Goal: Information Seeking & Learning: Learn about a topic

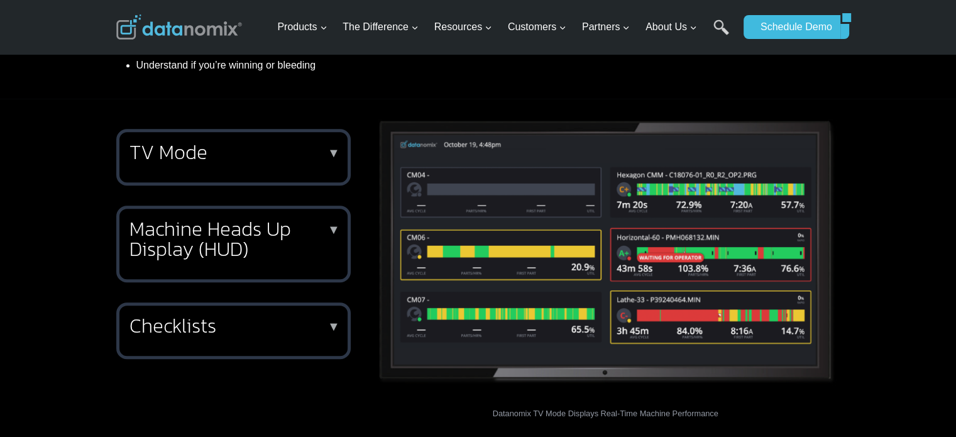
scroll to position [629, 0]
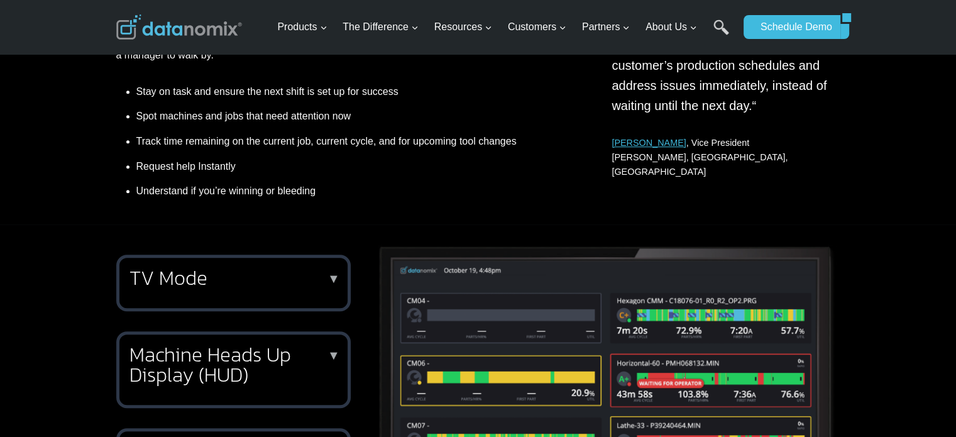
drag, startPoint x: 241, startPoint y: 185, endPoint x: 201, endPoint y: 163, distance: 45.9
click at [201, 163] on li "Request help Instantly" at bounding box center [356, 166] width 441 height 25
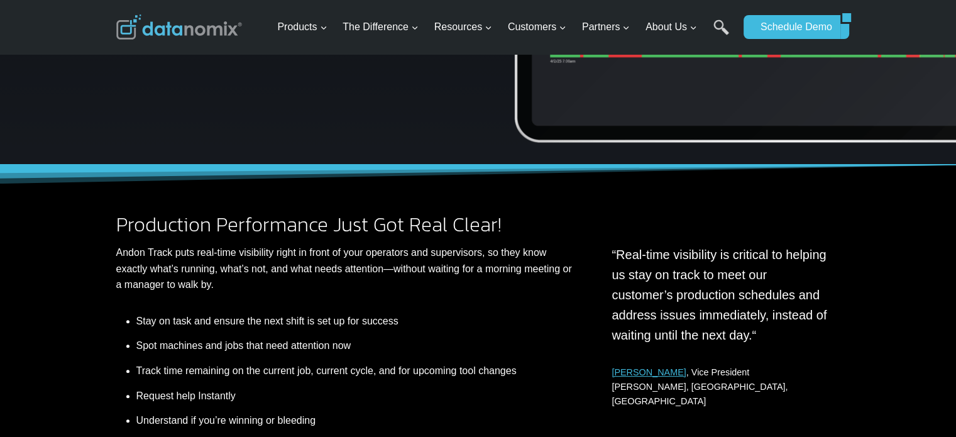
scroll to position [377, 0]
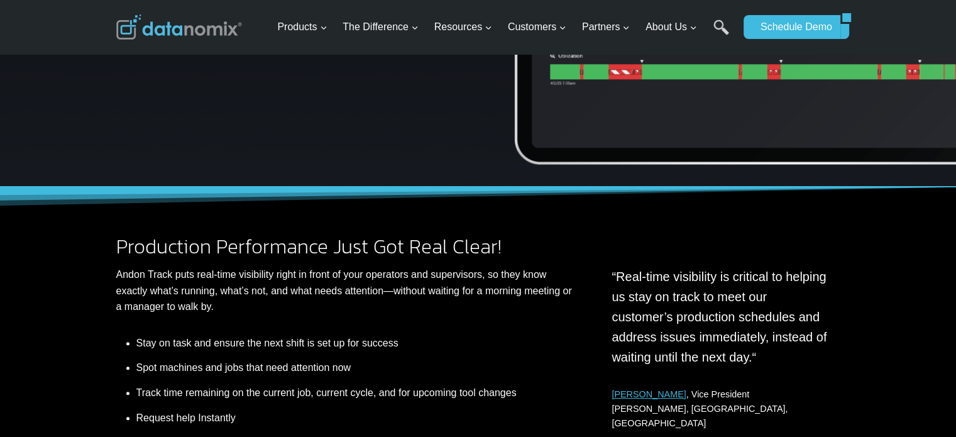
drag, startPoint x: 358, startPoint y: 260, endPoint x: 322, endPoint y: 258, distance: 36.5
click at [322, 257] on h2 "Production Performance Just Got Real Clear!" at bounding box center [346, 246] width 461 height 20
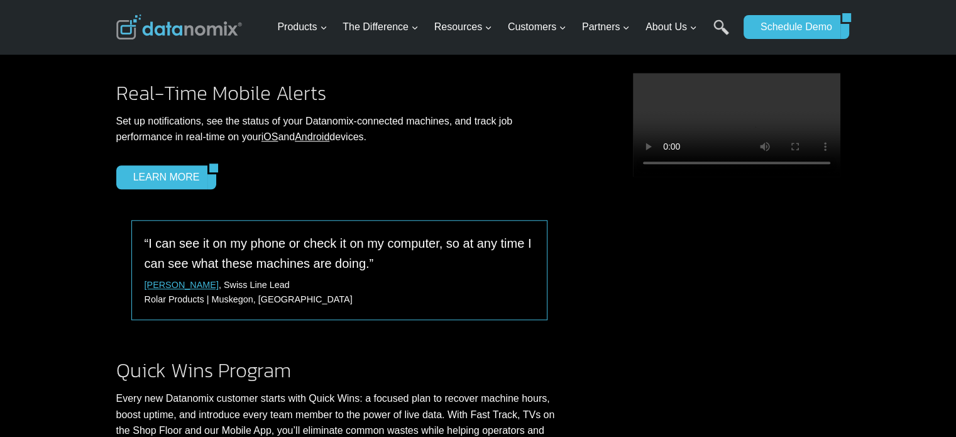
scroll to position [1069, 0]
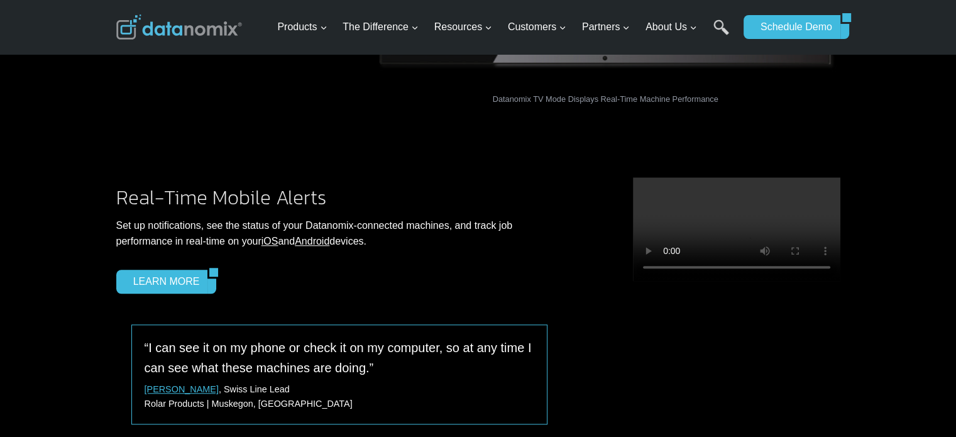
drag, startPoint x: 423, startPoint y: 248, endPoint x: 392, endPoint y: 252, distance: 31.1
click at [392, 252] on div "Real-Time Mobile Alerts Set up notifications, see the status of your Datanomix-…" at bounding box center [339, 235] width 446 height 117
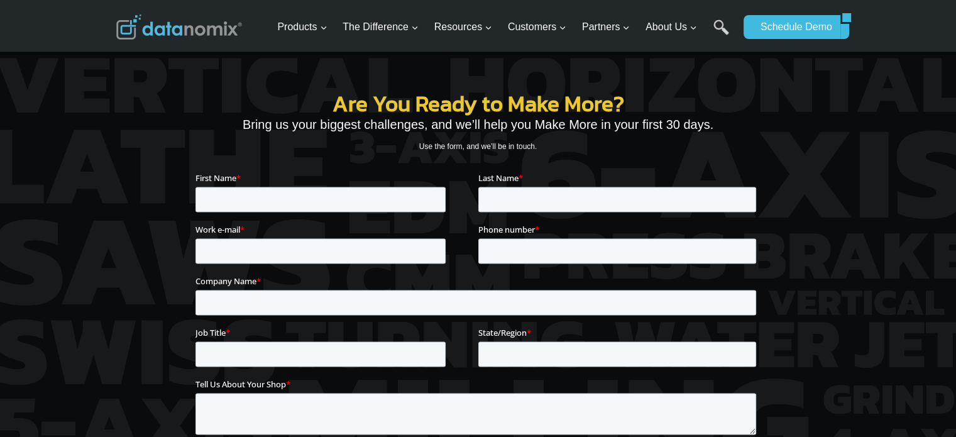
scroll to position [1635, 0]
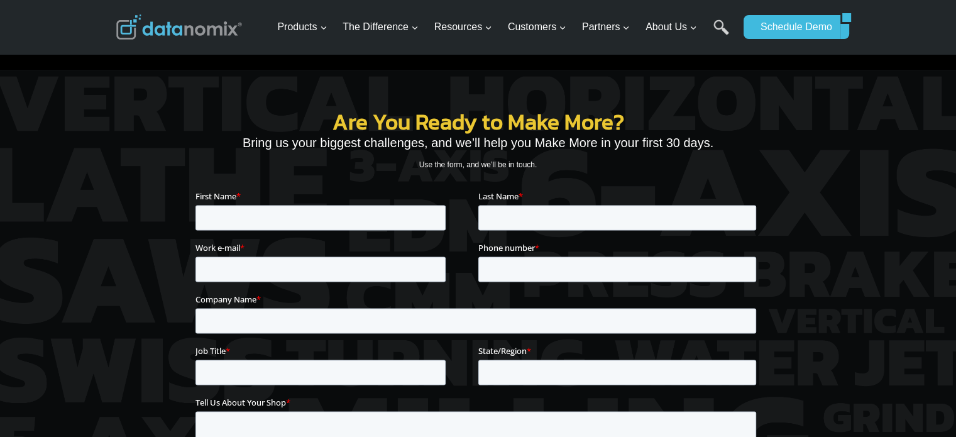
drag, startPoint x: 458, startPoint y: 267, endPoint x: 444, endPoint y: 229, distance: 40.4
click at [440, 231] on fieldset "First Name * Last Name *" at bounding box center [478, 216] width 566 height 52
click at [453, 216] on div at bounding box center [334, 217] width 278 height 25
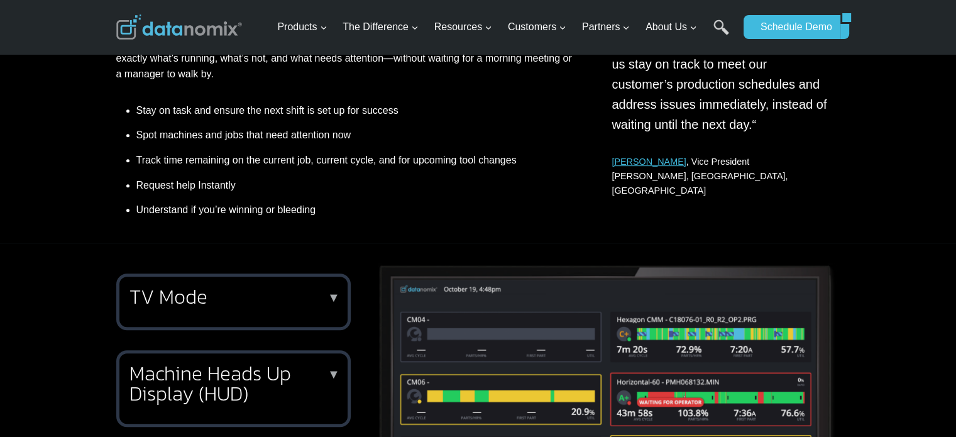
scroll to position [503, 0]
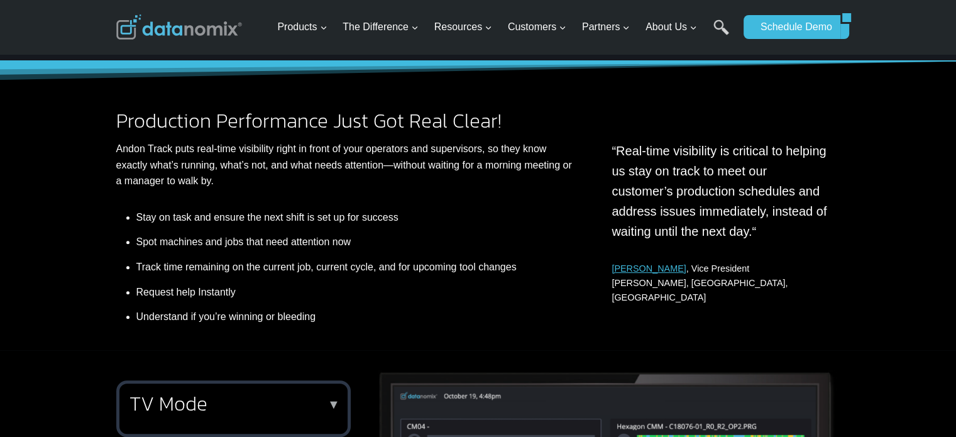
drag, startPoint x: 331, startPoint y: 205, endPoint x: 324, endPoint y: 204, distance: 6.3
drag, startPoint x: 324, startPoint y: 204, endPoint x: 277, endPoint y: 192, distance: 48.8
click at [277, 192] on div "Production Performance Just Got Real Clear! Andon Track puts real-time visibili…" at bounding box center [346, 220] width 461 height 219
drag, startPoint x: 277, startPoint y: 192, endPoint x: 246, endPoint y: 188, distance: 31.0
click at [246, 188] on p "Andon Track puts real-time visibility right in front of your operators and supe…" at bounding box center [346, 165] width 461 height 48
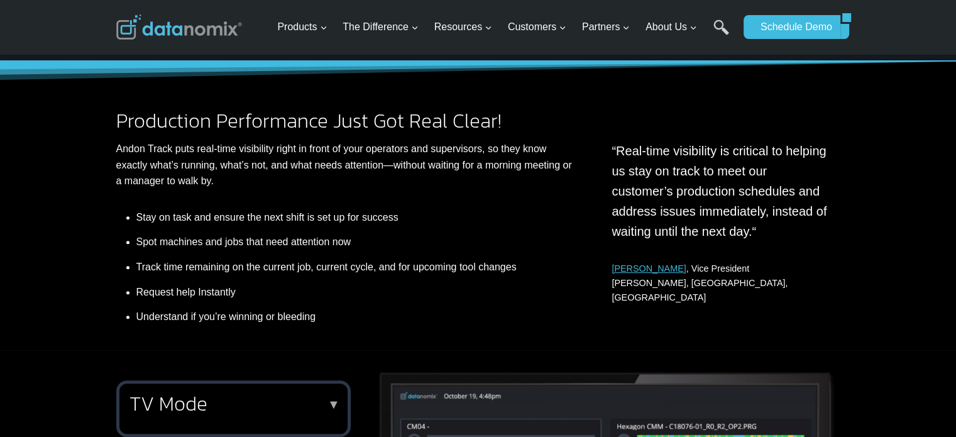
click at [246, 188] on p "Andon Track puts real-time visibility right in front of your operators and supe…" at bounding box center [346, 165] width 461 height 48
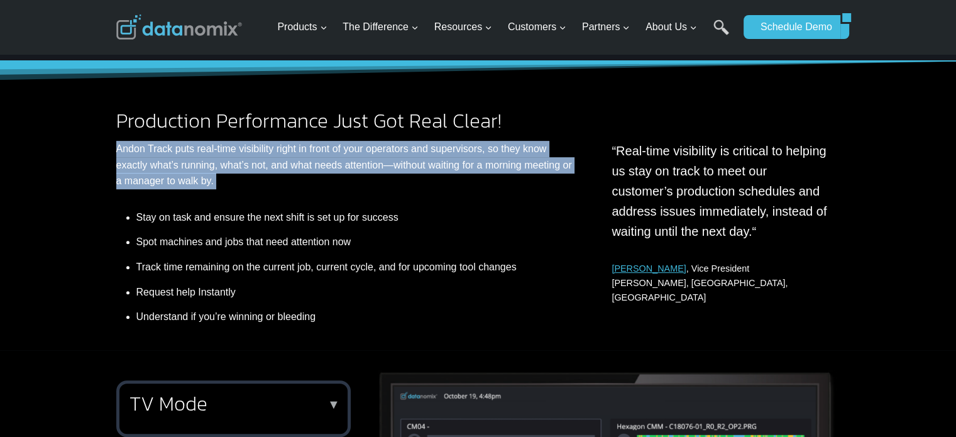
click at [246, 188] on p "Andon Track puts real-time visibility right in front of your operators and supe…" at bounding box center [346, 165] width 461 height 48
click at [190, 172] on p "Andon Track puts real-time visibility right in front of your operators and supe…" at bounding box center [346, 165] width 461 height 48
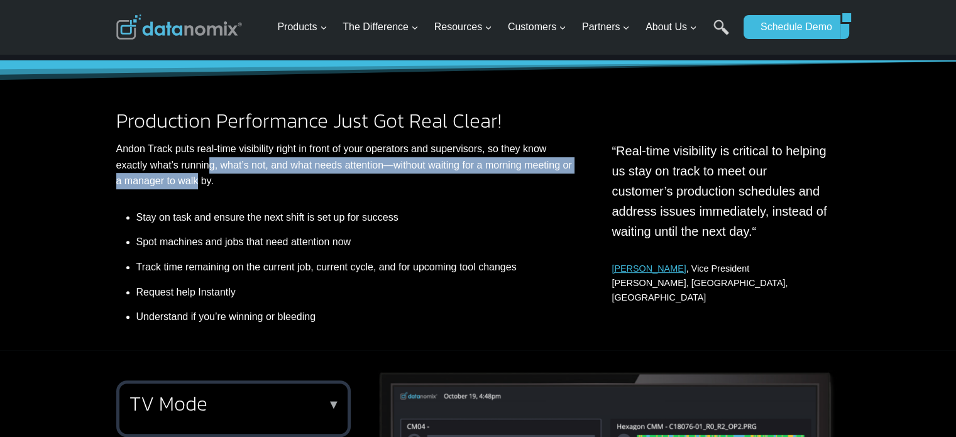
drag, startPoint x: 237, startPoint y: 170, endPoint x: 208, endPoint y: 173, distance: 29.7
click at [208, 173] on p "Andon Track puts real-time visibility right in front of your operators and supe…" at bounding box center [346, 165] width 461 height 48
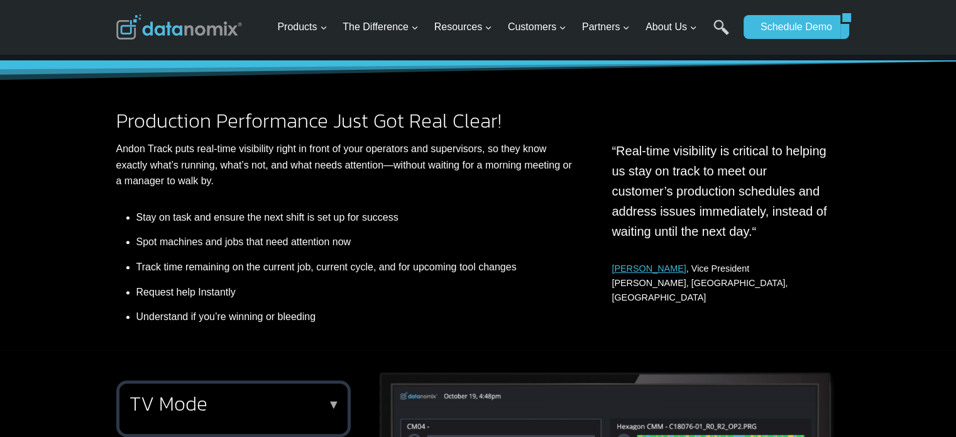
click at [246, 179] on p "Andon Track puts real-time visibility right in front of your operators and supe…" at bounding box center [346, 165] width 461 height 48
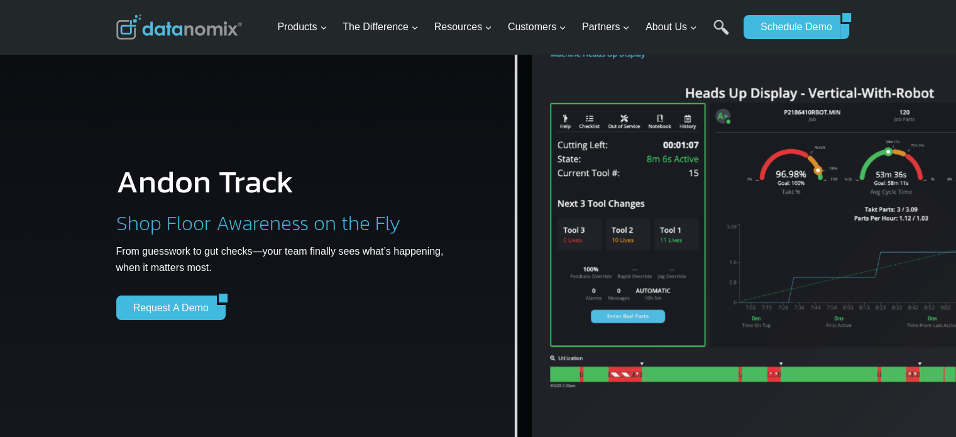
scroll to position [0, 0]
